Goal: Task Accomplishment & Management: Manage account settings

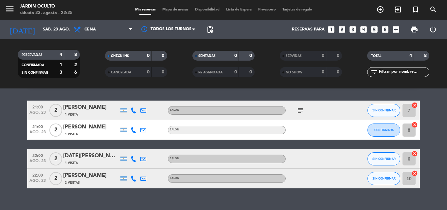
scroll to position [29, 0]
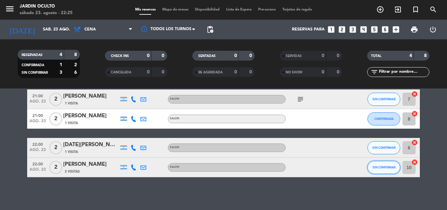
click at [393, 165] on span "SIN CONFIRMAR" at bounding box center [383, 167] width 23 height 4
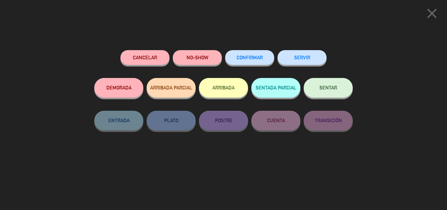
click at [257, 55] on button "CONFIRMAR" at bounding box center [249, 57] width 49 height 15
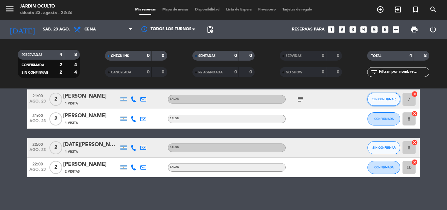
click at [382, 95] on button "SIN CONFIRMAR" at bounding box center [383, 99] width 33 height 13
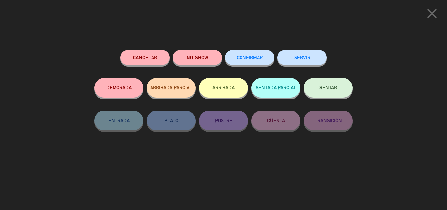
click at [205, 55] on button "NO-SHOW" at bounding box center [197, 57] width 49 height 15
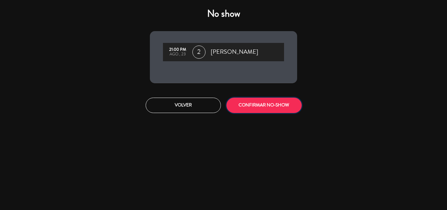
click at [250, 106] on button "CONFIRMAR NO-SHOW" at bounding box center [263, 104] width 75 height 15
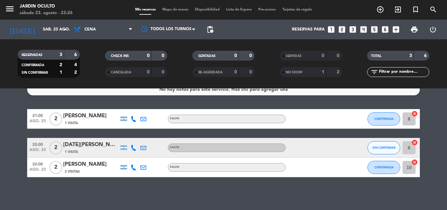
scroll to position [0, 0]
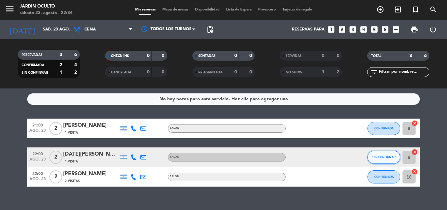
click at [387, 157] on span "SIN CONFIRMAR" at bounding box center [383, 157] width 23 height 4
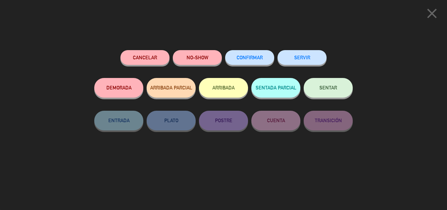
click at [148, 55] on button "Cancelar" at bounding box center [144, 57] width 49 height 15
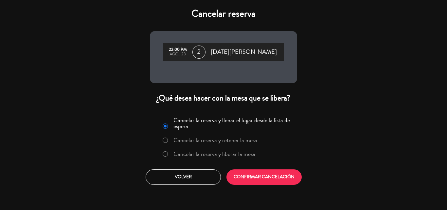
click at [168, 152] on label "Cancelar la reserva y liberar la mesa" at bounding box center [208, 154] width 99 height 12
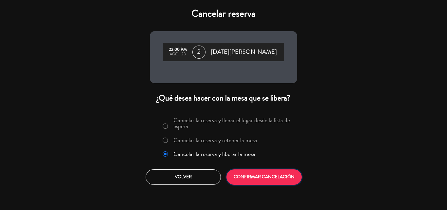
click at [266, 173] on button "CONFIRMAR CANCELACIÓN" at bounding box center [263, 176] width 75 height 15
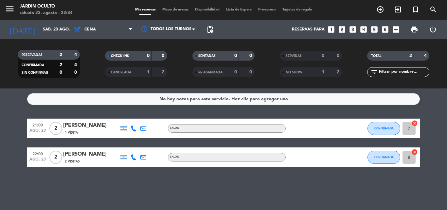
click at [312, 70] on div "1" at bounding box center [317, 72] width 13 height 8
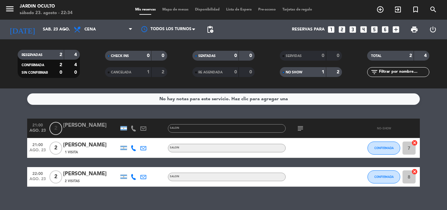
click at [300, 130] on icon "subject" at bounding box center [300, 128] width 8 height 8
click at [0, 93] on div "No hay notas para este servicio. Haz clic para agregar una 21:00 [DATE] 2 [PERS…" at bounding box center [223, 148] width 447 height 121
click at [61, 131] on span "2" at bounding box center [55, 128] width 13 height 13
click at [68, 123] on div "[PERSON_NAME]" at bounding box center [91, 125] width 56 height 9
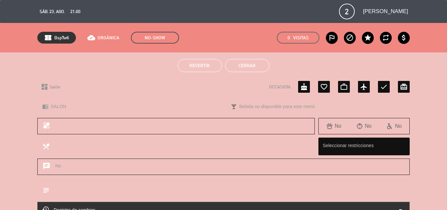
click at [195, 66] on span "Revertir" at bounding box center [199, 65] width 20 height 5
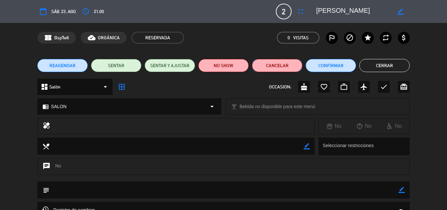
click at [285, 63] on button "Cancelar" at bounding box center [277, 65] width 50 height 13
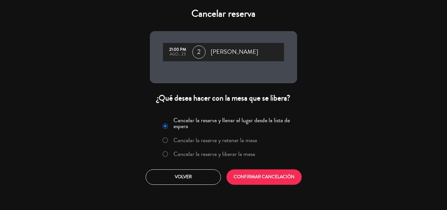
drag, startPoint x: 209, startPoint y: 156, endPoint x: 256, endPoint y: 158, distance: 47.5
click at [210, 156] on label "Cancelar la reserva y liberar la mesa" at bounding box center [214, 154] width 82 height 6
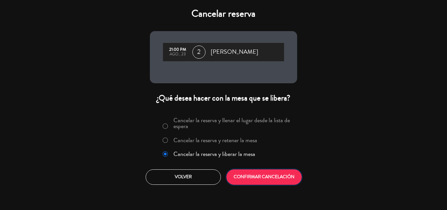
click at [260, 177] on button "CONFIRMAR CANCELACIÓN" at bounding box center [263, 176] width 75 height 15
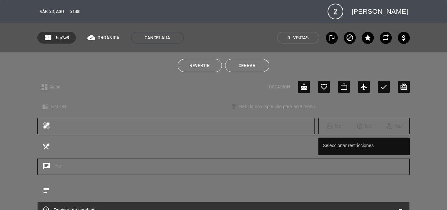
click at [242, 65] on button "Cerrar" at bounding box center [247, 65] width 44 height 13
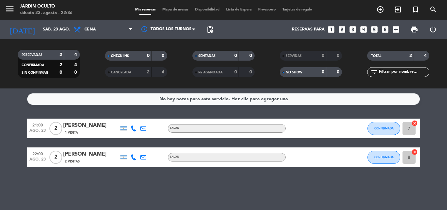
click at [40, 53] on span "RESERVADAS" at bounding box center [32, 54] width 21 height 3
